Goal: Information Seeking & Learning: Learn about a topic

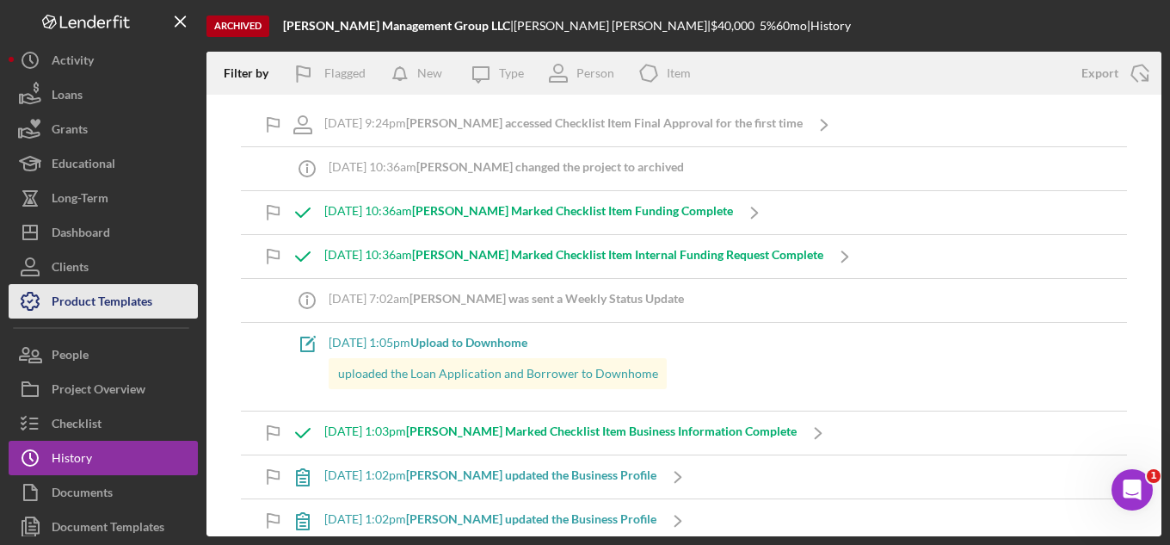
scroll to position [3872, 0]
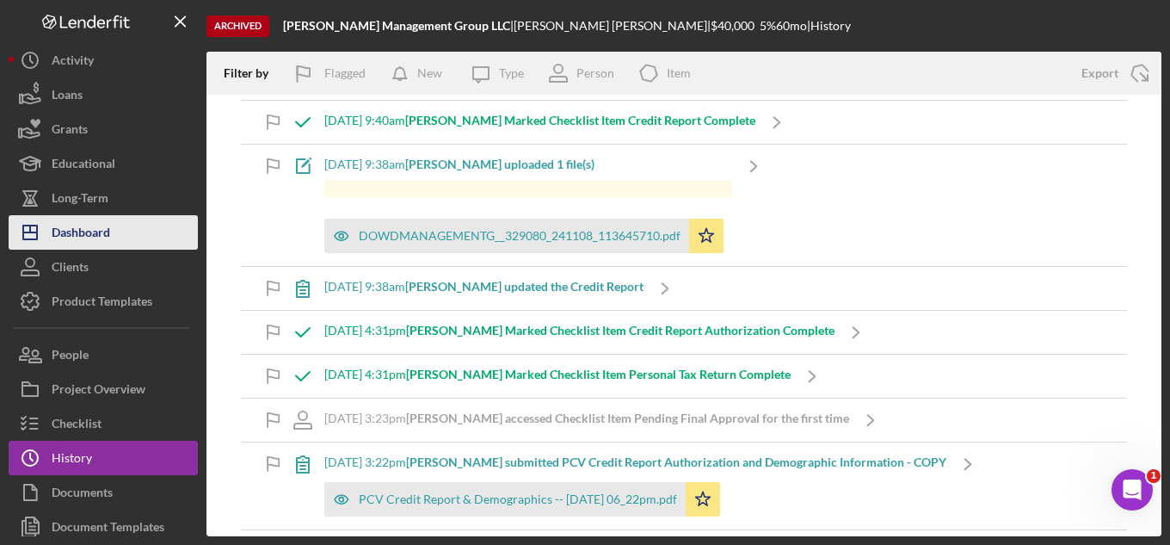
click at [101, 246] on div "Dashboard" at bounding box center [81, 234] width 59 height 39
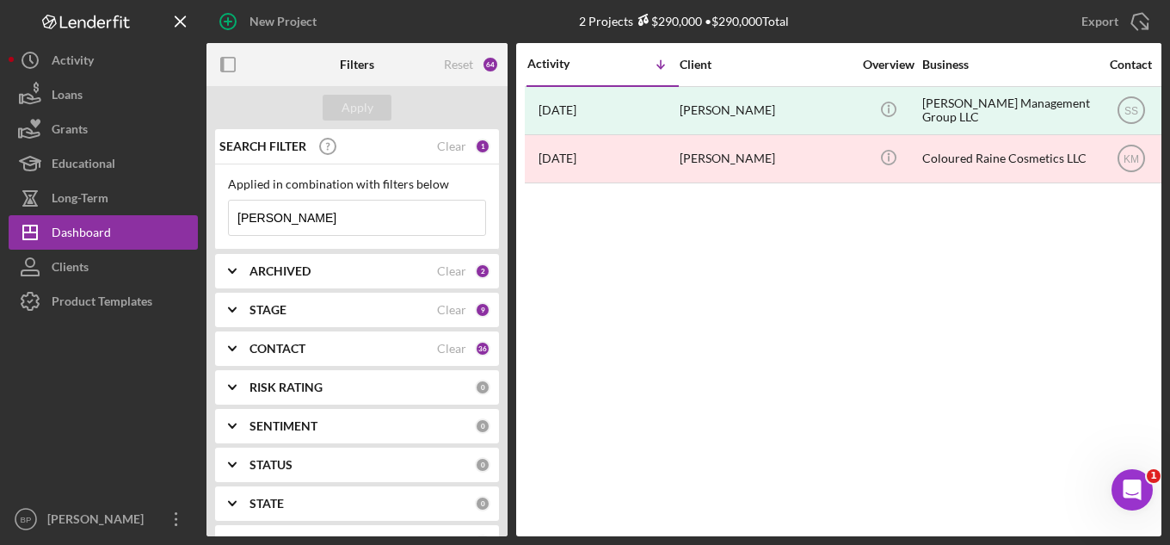
click at [318, 224] on input "[PERSON_NAME]" at bounding box center [357, 217] width 256 height 34
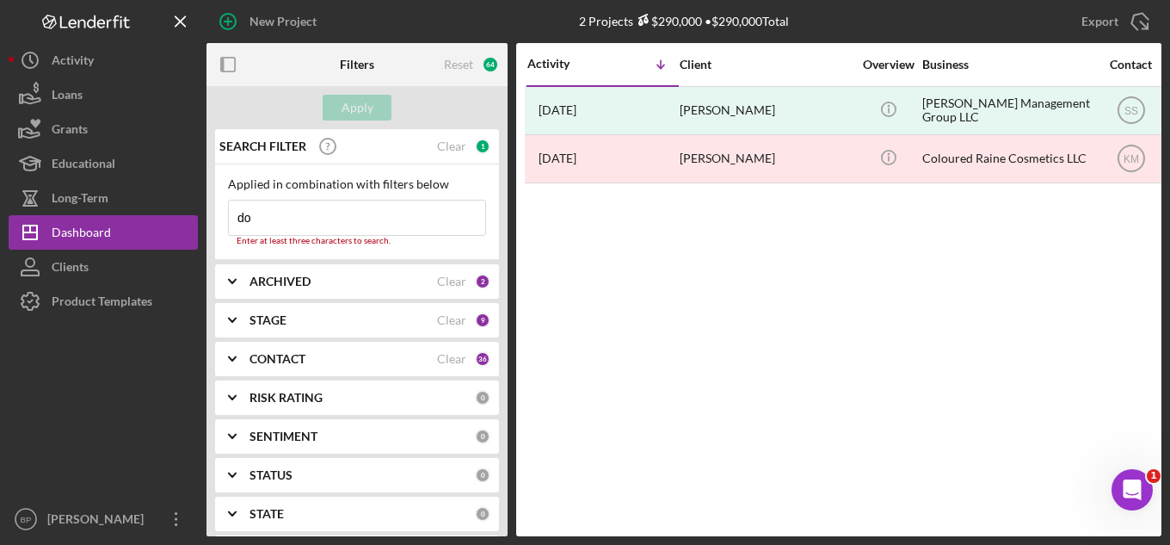
type input "d"
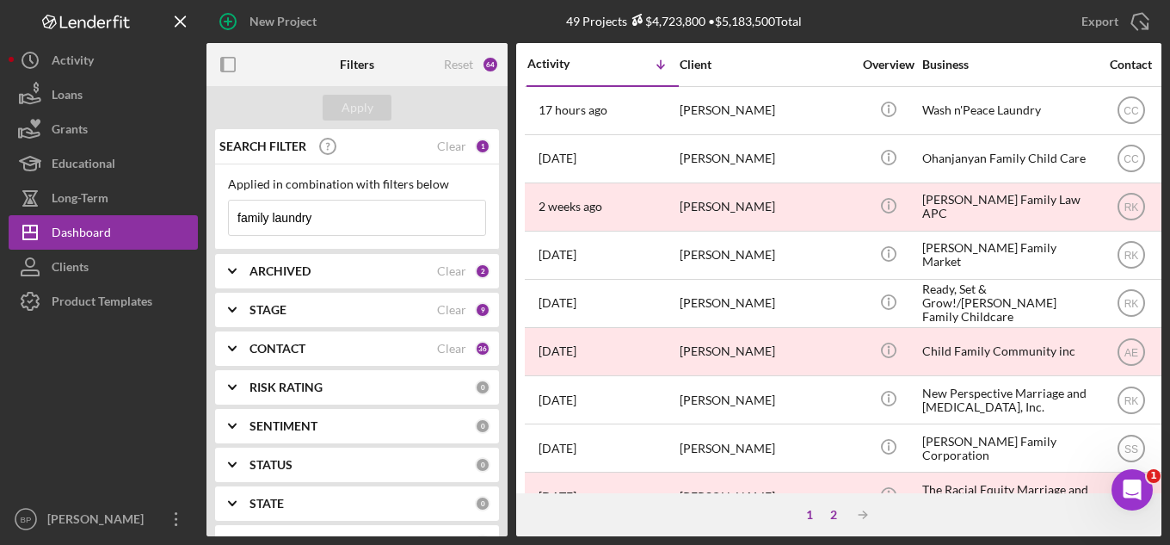
type input "family laundry"
click at [835, 516] on div "2" at bounding box center [834, 515] width 24 height 14
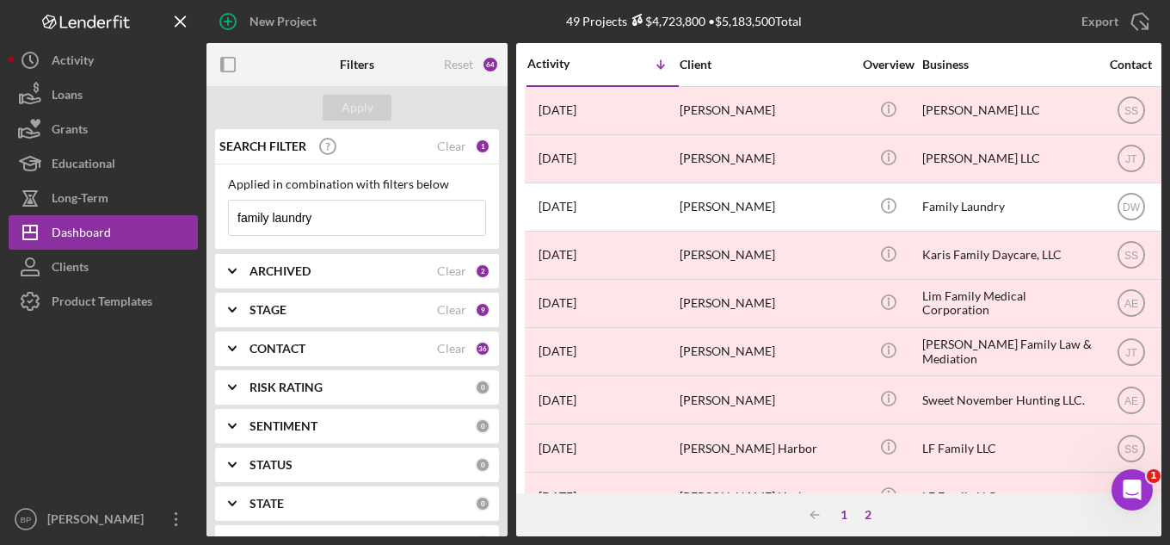
click at [846, 511] on div "1" at bounding box center [844, 515] width 24 height 14
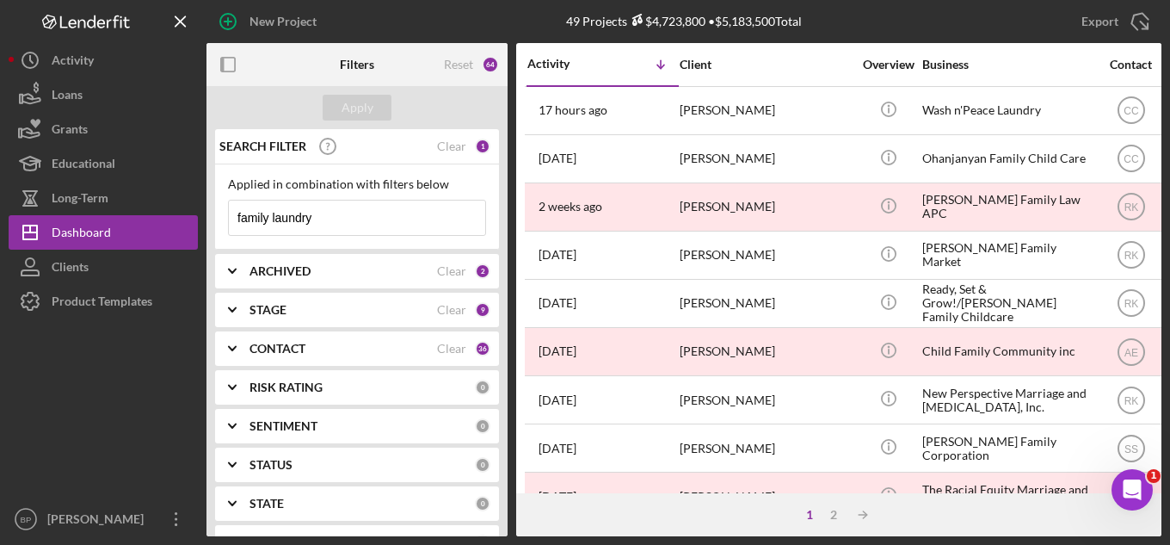
click at [367, 272] on div "ARCHIVED" at bounding box center [344, 271] width 188 height 14
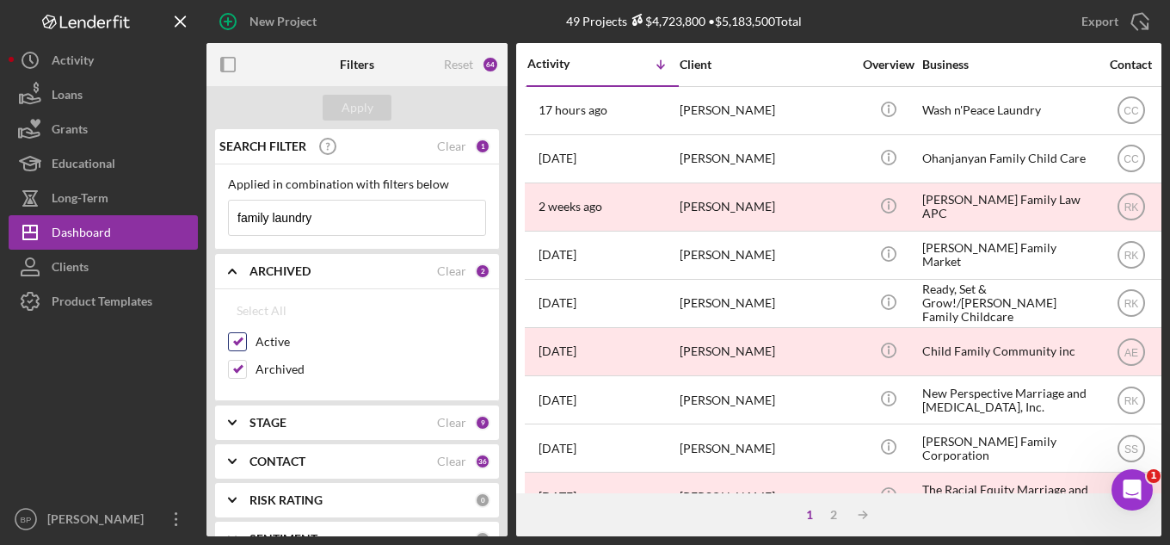
click at [235, 338] on input "Active" at bounding box center [237, 341] width 17 height 17
checkbox input "false"
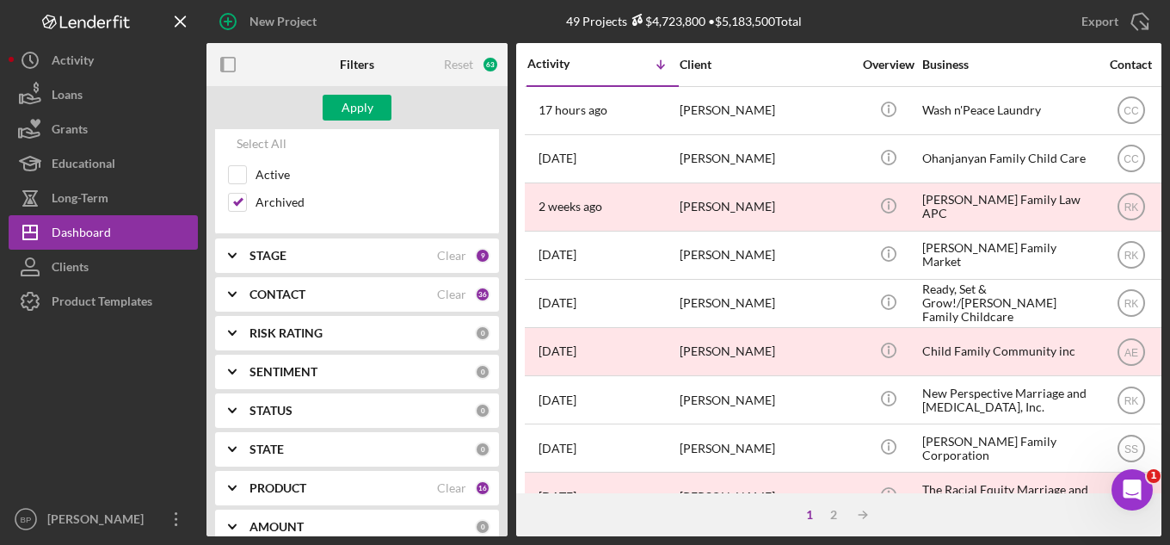
scroll to position [172, 0]
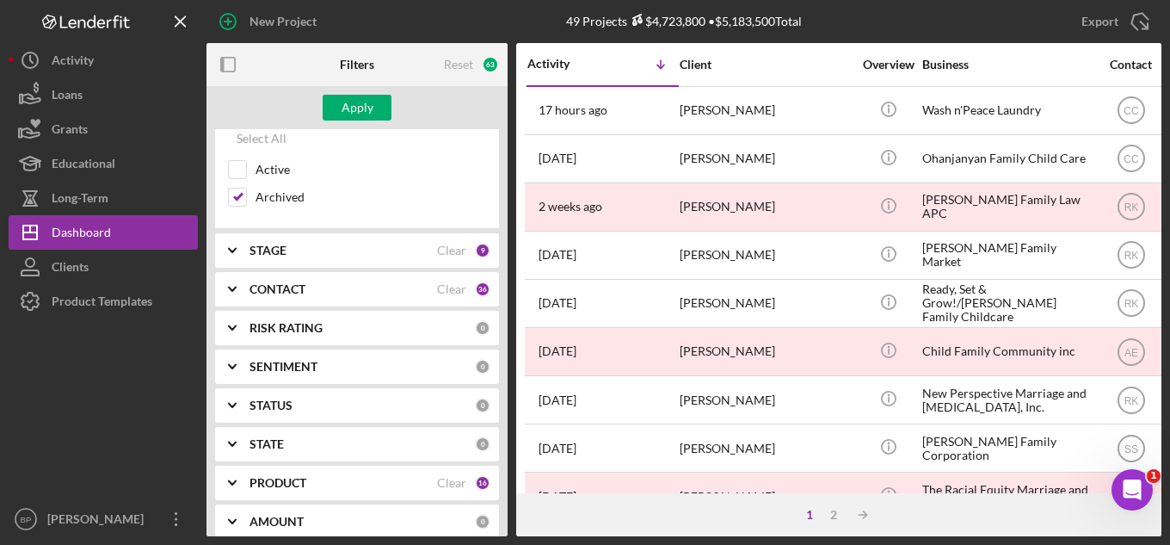
click at [416, 248] on div "STAGE" at bounding box center [344, 251] width 188 height 14
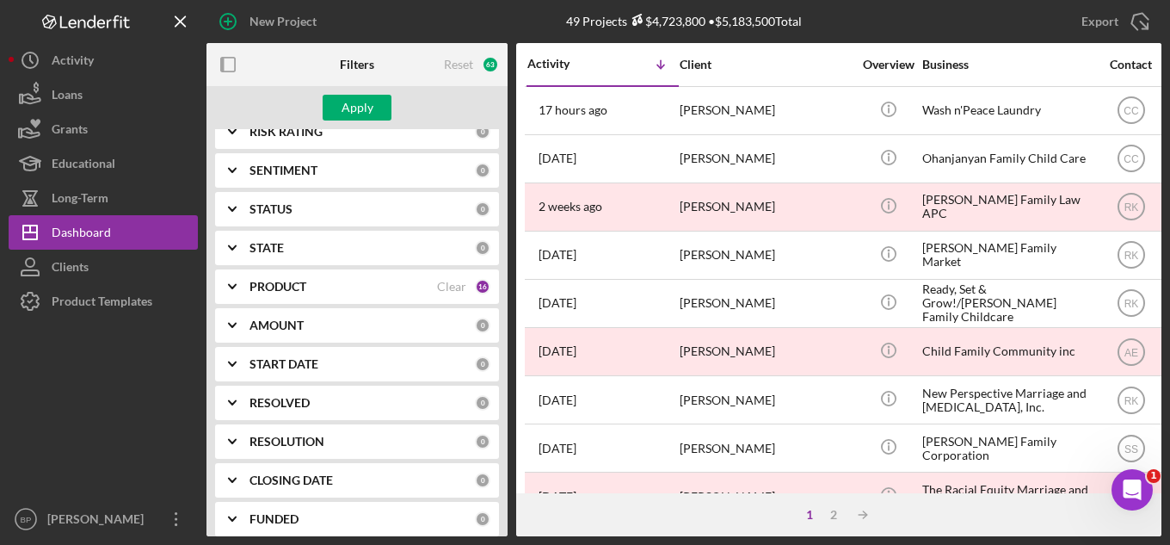
scroll to position [688, 0]
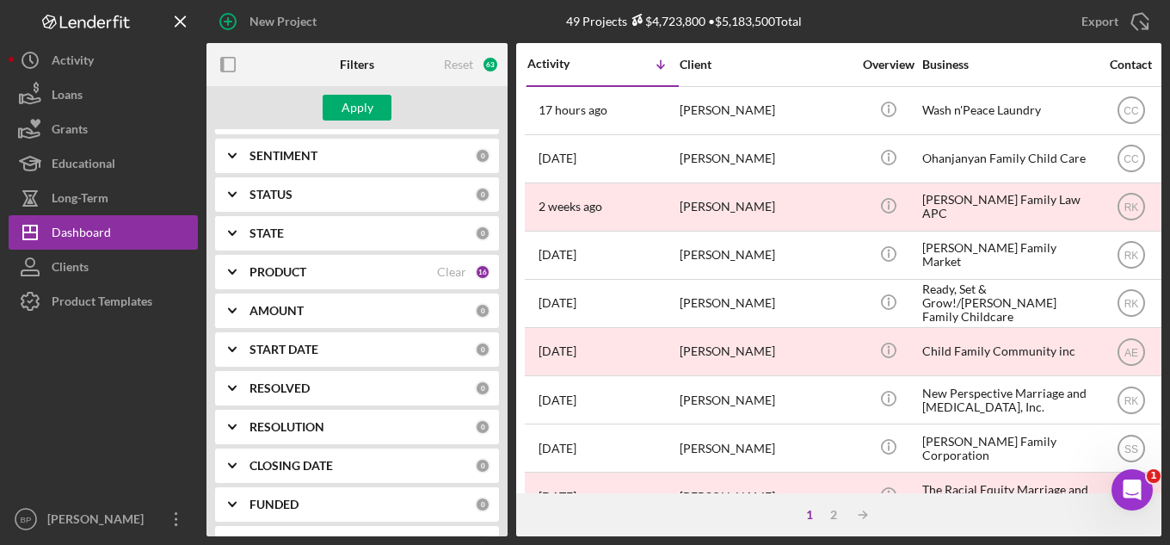
click at [414, 267] on div "PRODUCT" at bounding box center [344, 272] width 188 height 14
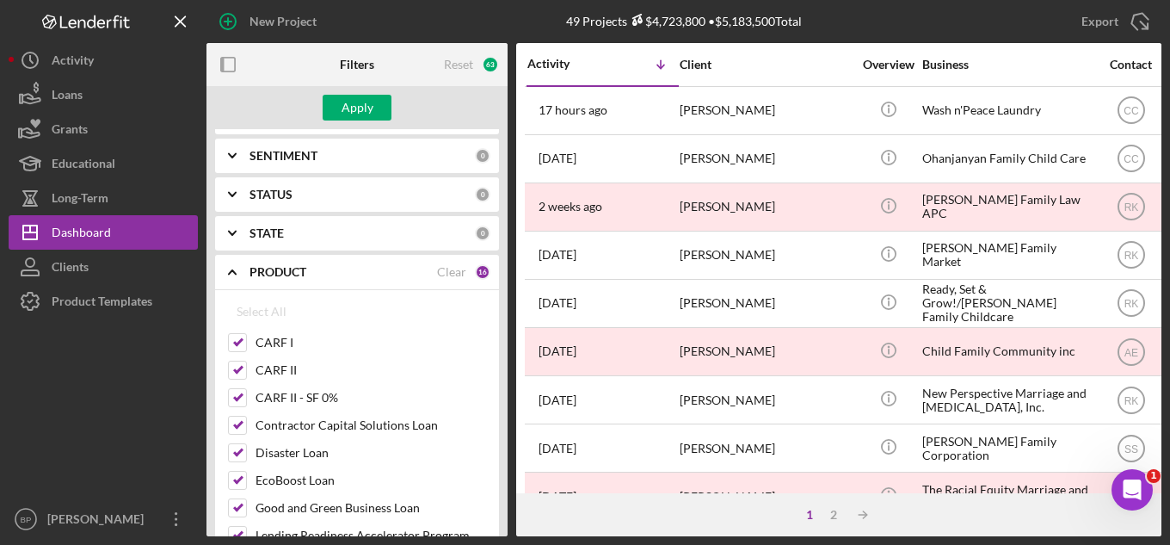
click at [414, 267] on div "PRODUCT" at bounding box center [344, 272] width 188 height 14
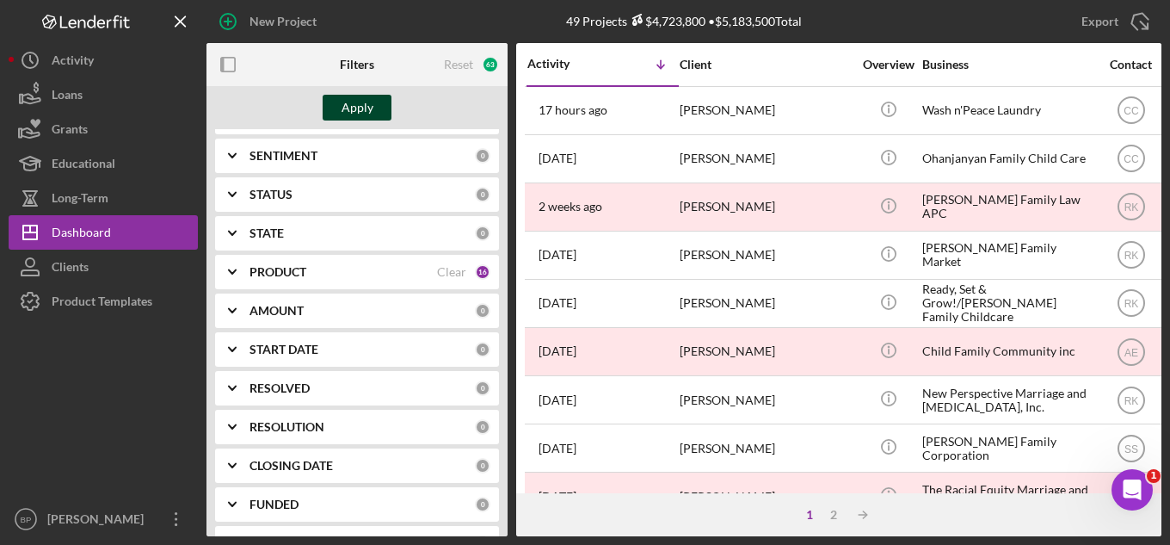
click at [373, 105] on button "Apply" at bounding box center [357, 108] width 69 height 26
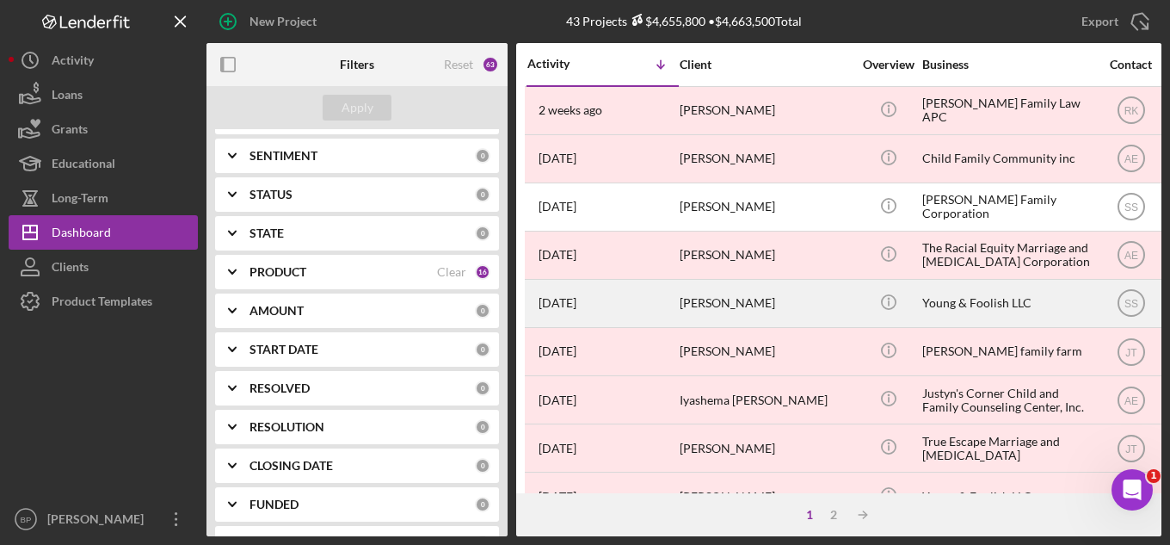
click at [715, 306] on div "[PERSON_NAME]" at bounding box center [766, 304] width 172 height 46
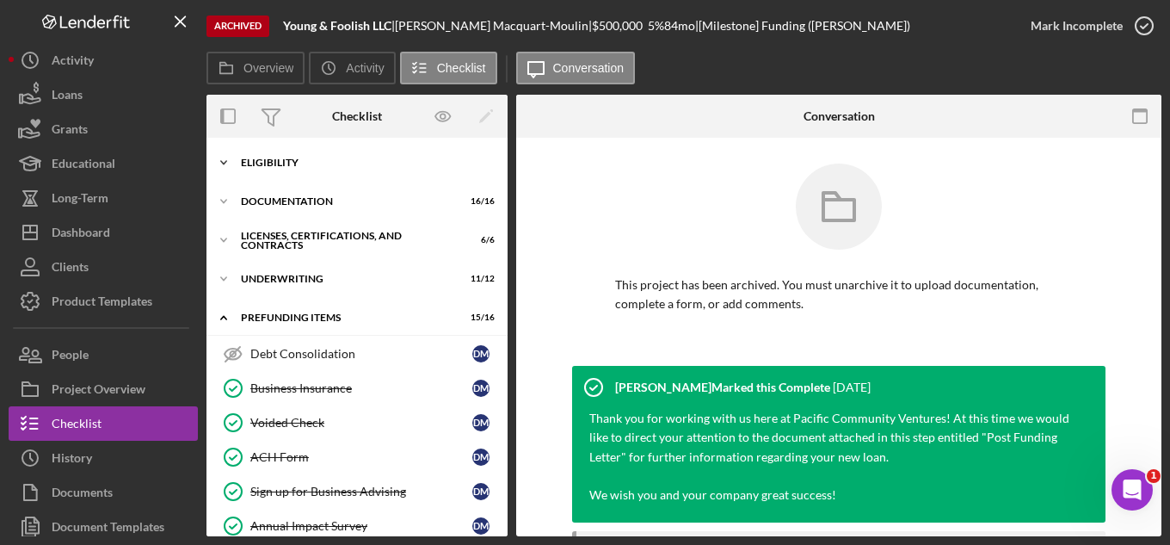
click at [339, 163] on div "Eligibility" at bounding box center [363, 162] width 245 height 10
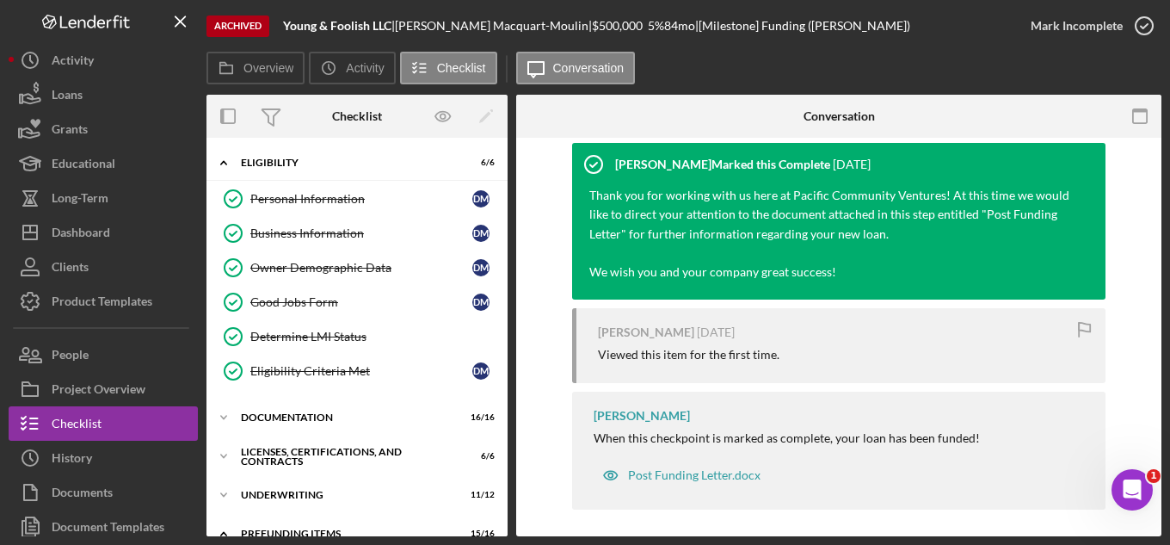
scroll to position [231, 0]
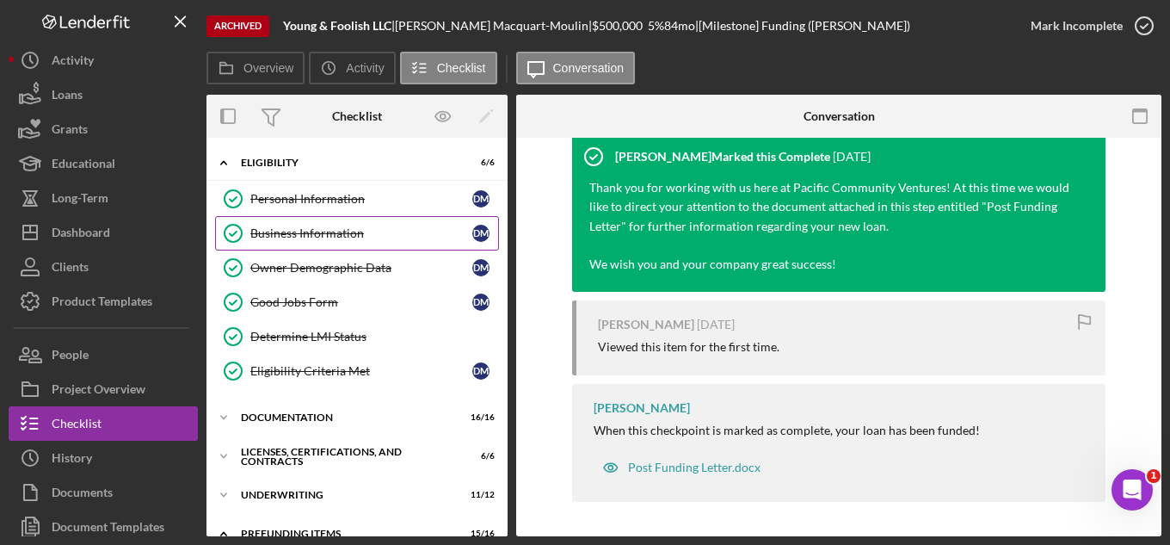
click at [340, 244] on link "Business Information Business Information [PERSON_NAME]" at bounding box center [357, 233] width 284 height 34
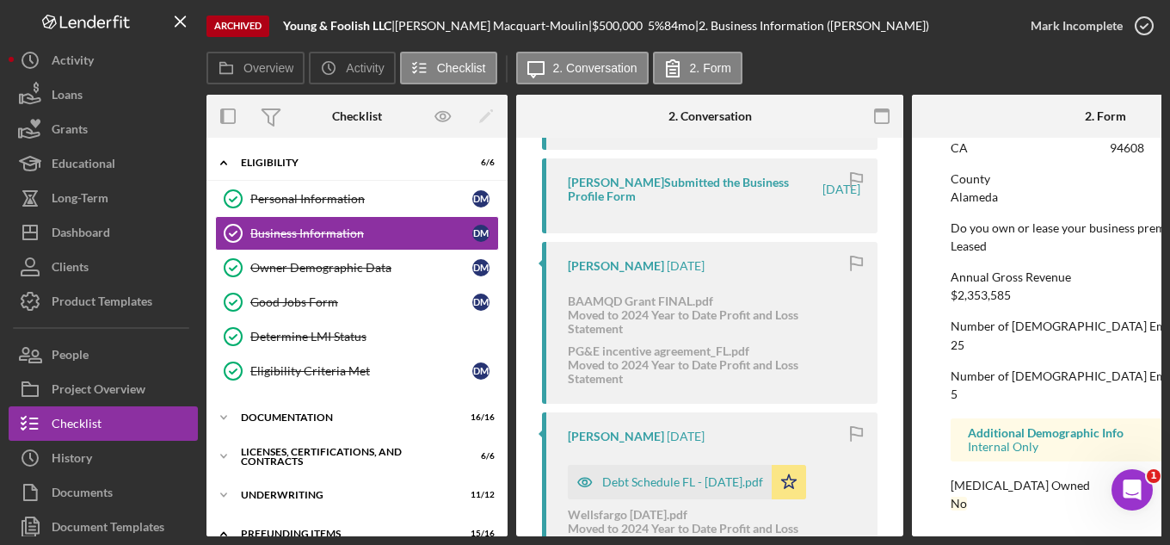
scroll to position [1115, 0]
click at [313, 293] on link "Good Jobs Form Good Jobs Form [PERSON_NAME]" at bounding box center [357, 302] width 284 height 34
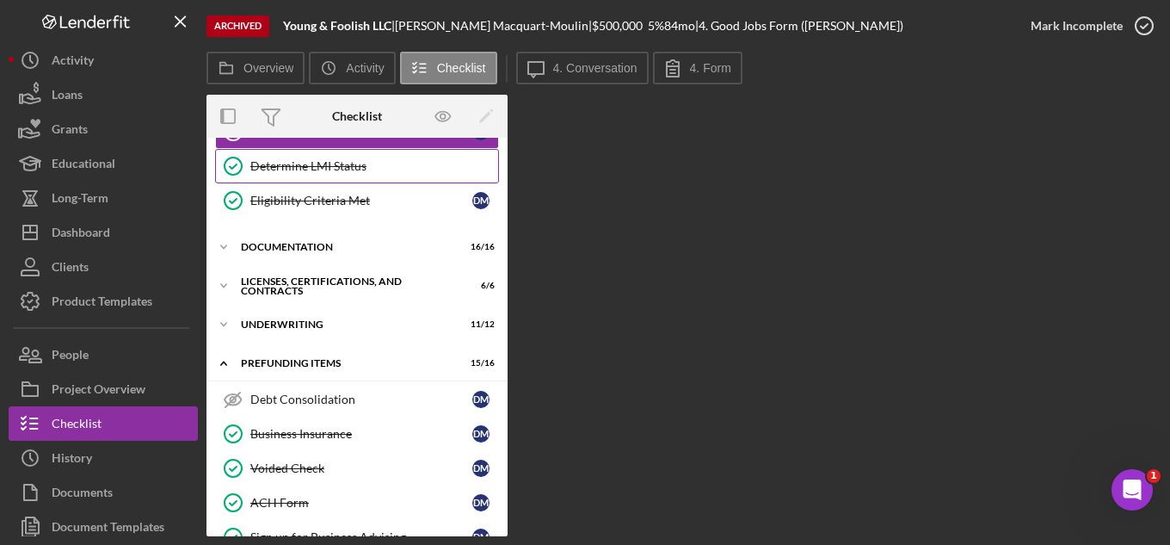
scroll to position [172, 0]
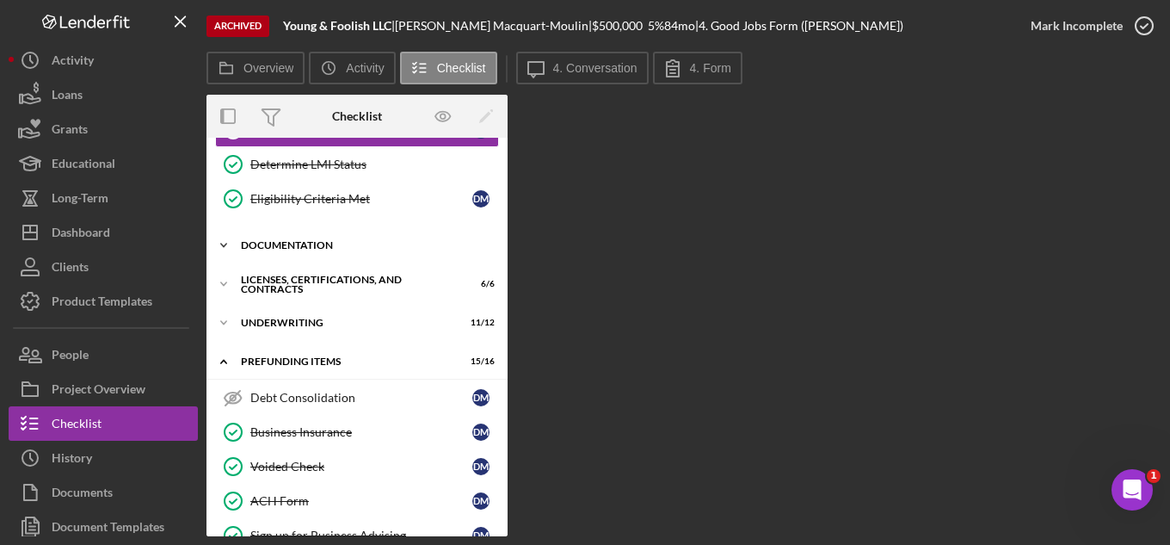
click at [288, 250] on div "Documentation" at bounding box center [363, 245] width 245 height 10
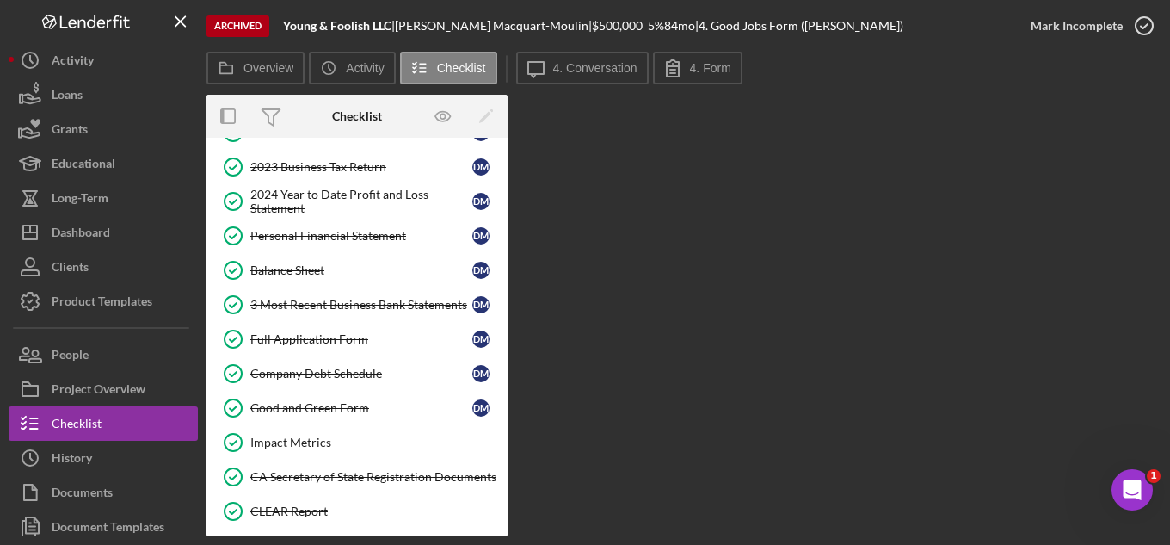
scroll to position [430, 0]
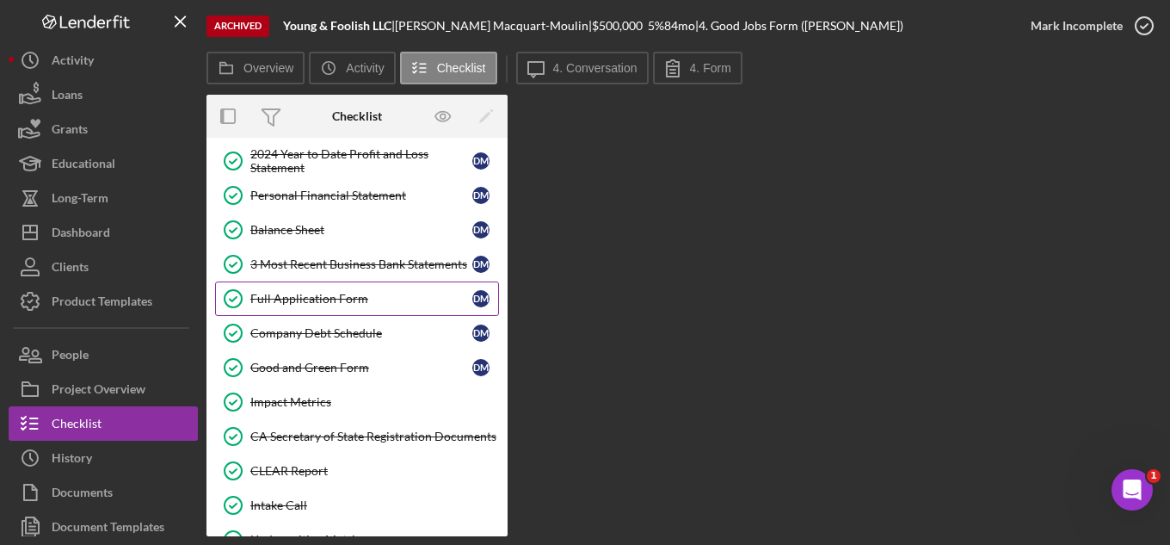
click at [291, 303] on div "Full Application Form" at bounding box center [361, 299] width 222 height 14
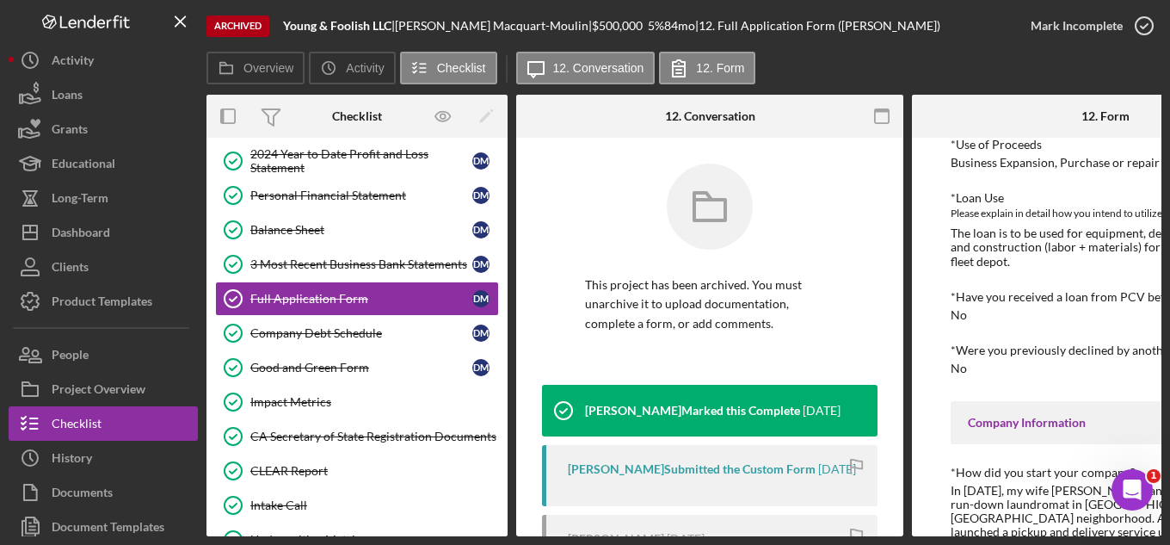
scroll to position [516, 0]
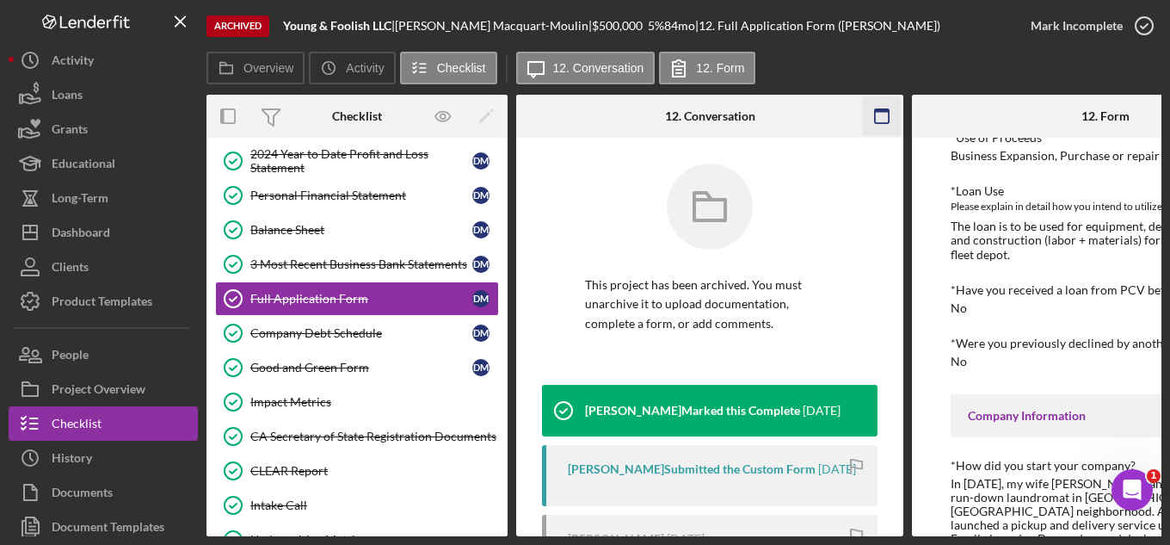
click at [878, 109] on rect "button" at bounding box center [882, 110] width 14 height 3
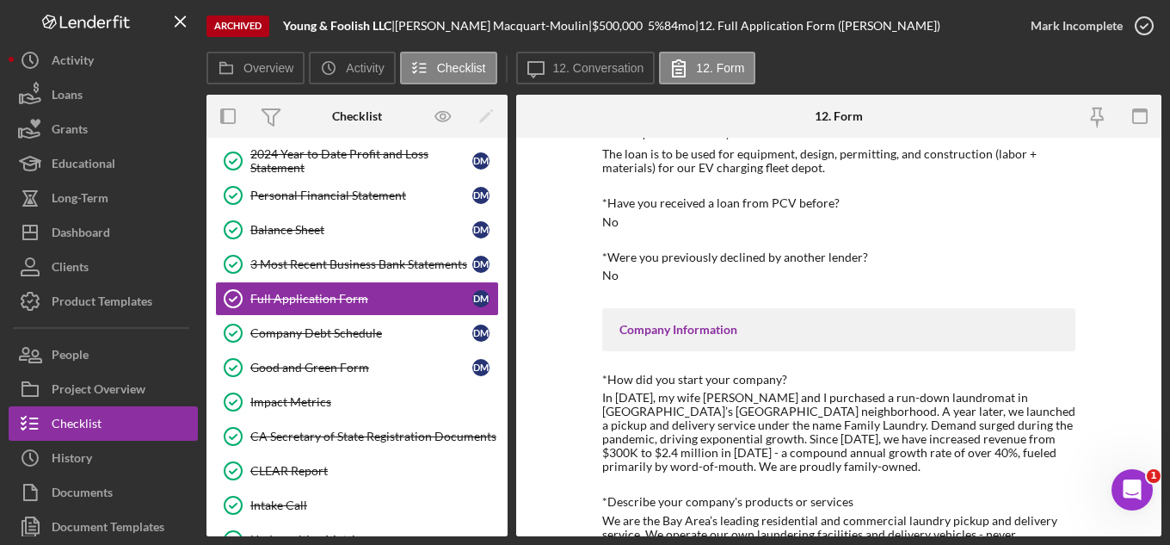
scroll to position [296, 0]
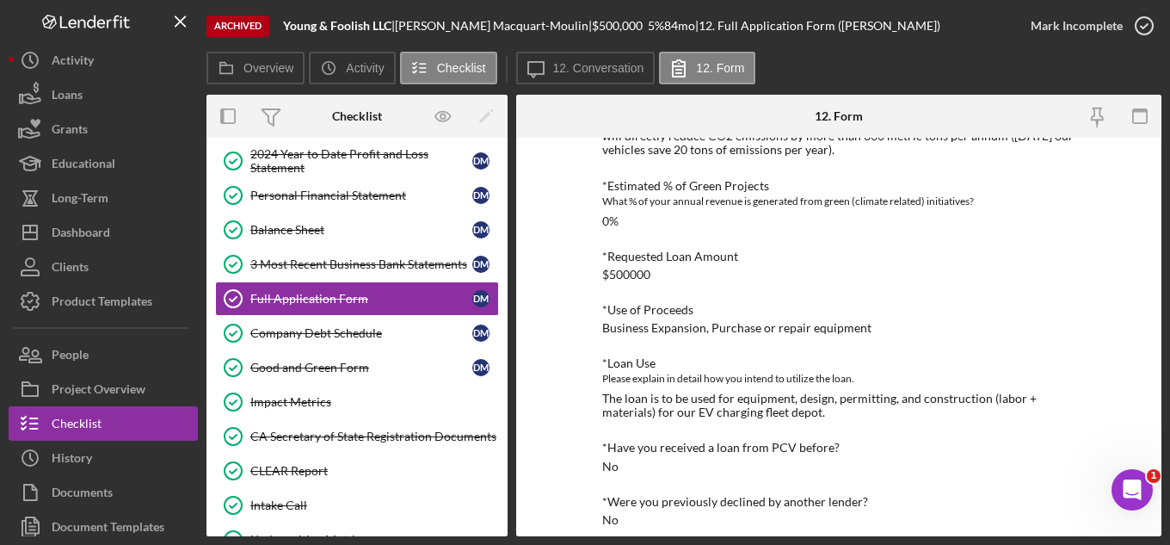
click at [739, 406] on div "The loan is to be used for equipment, design, permitting, and construction (lab…" at bounding box center [838, 406] width 473 height 28
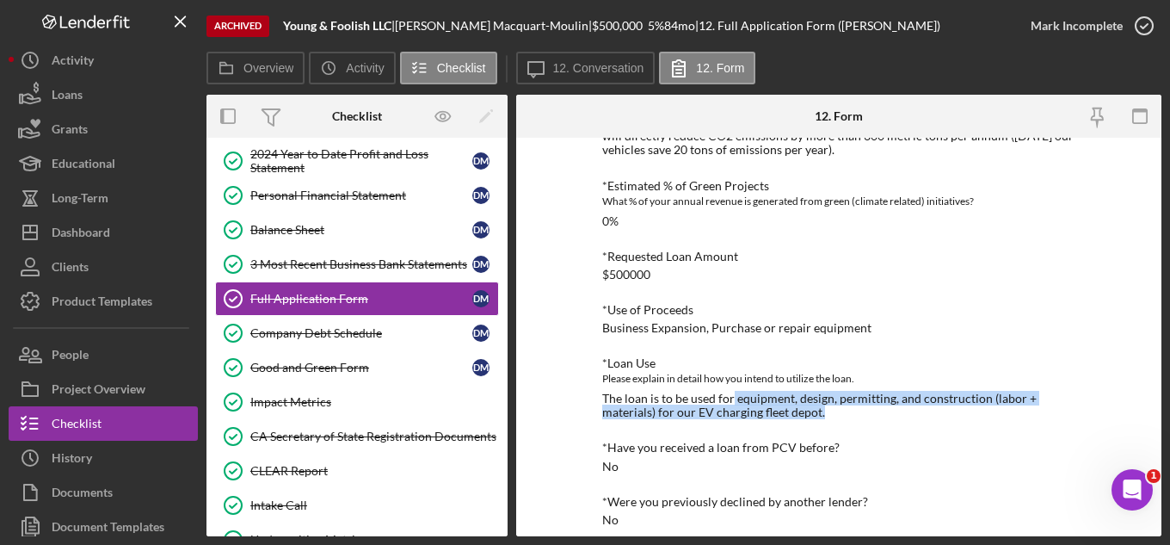
drag, startPoint x: 731, startPoint y: 399, endPoint x: 812, endPoint y: 416, distance: 83.5
click at [817, 416] on div "The loan is to be used for equipment, design, permitting, and construction (lab…" at bounding box center [838, 406] width 473 height 28
copy div "equipment, design, permitting, and construction (labor + materials) for our EV …"
